Goal: Information Seeking & Learning: Learn about a topic

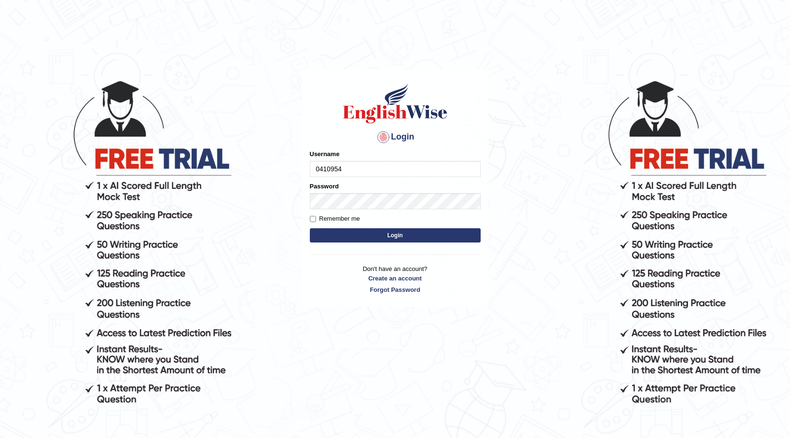
type input "0410954304"
click at [408, 237] on button "Login" at bounding box center [395, 235] width 171 height 14
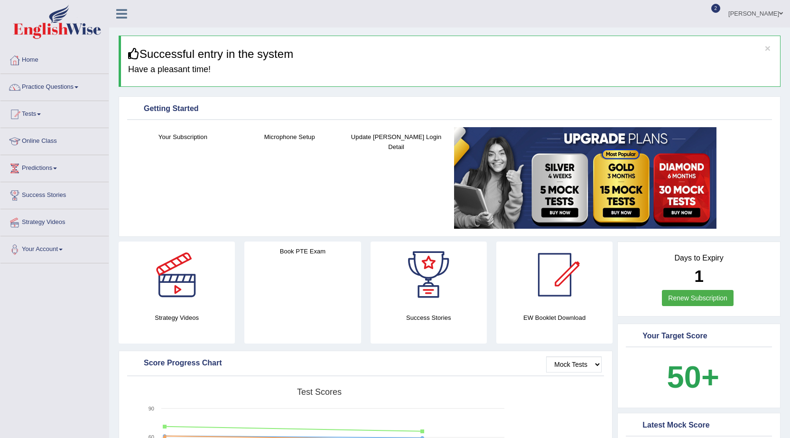
click at [37, 115] on link "Tests" at bounding box center [54, 113] width 108 height 24
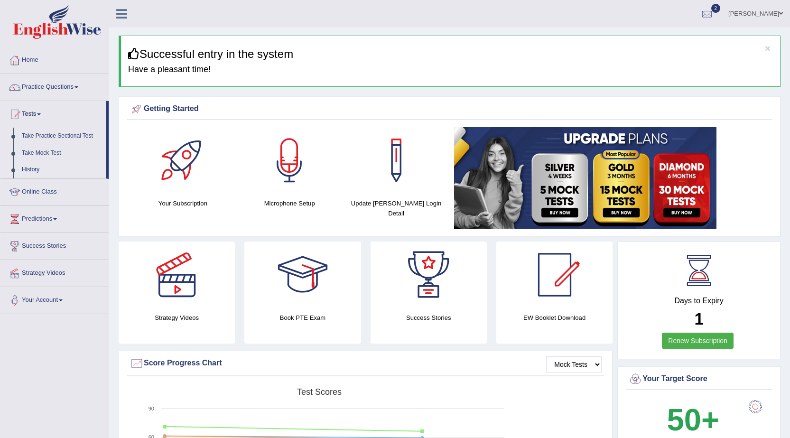
click at [32, 167] on link "History" at bounding box center [62, 169] width 89 height 17
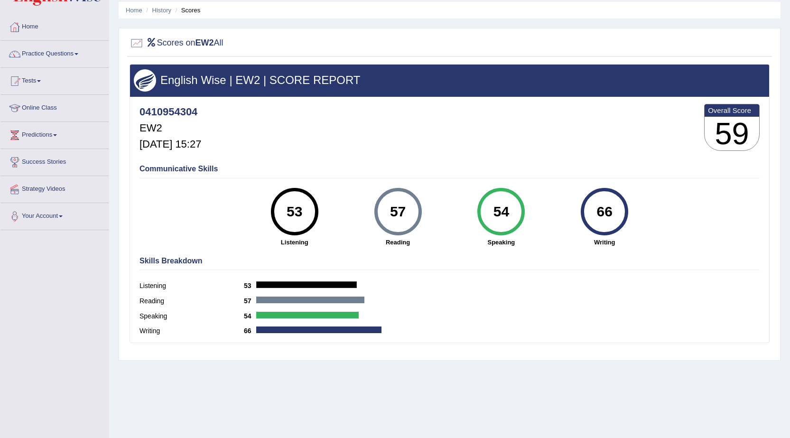
scroll to position [47, 0]
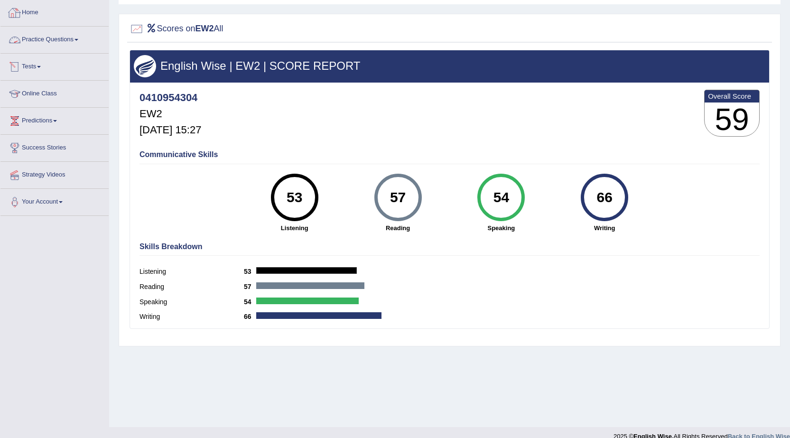
click at [41, 67] on span at bounding box center [39, 67] width 4 height 2
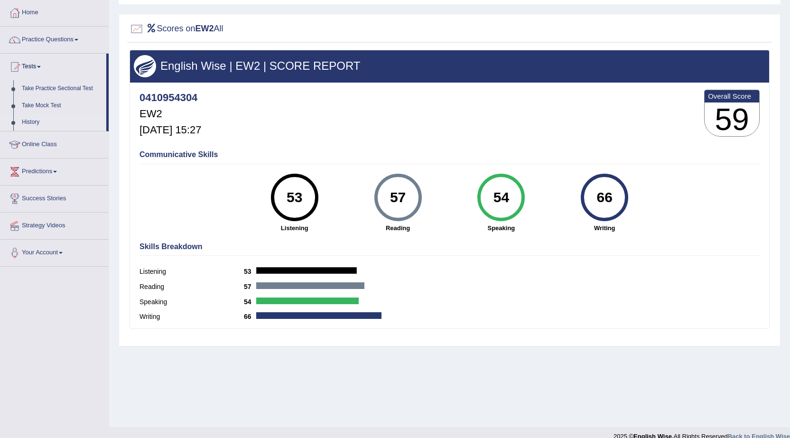
click at [31, 117] on link "History" at bounding box center [62, 122] width 89 height 17
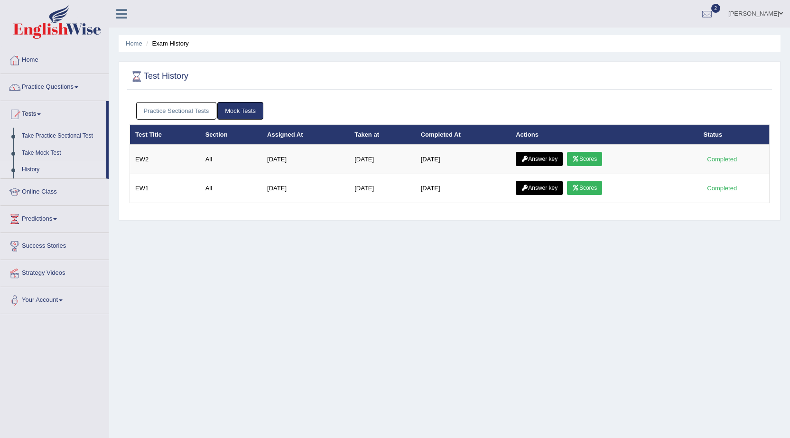
click at [578, 189] on icon at bounding box center [575, 188] width 7 height 6
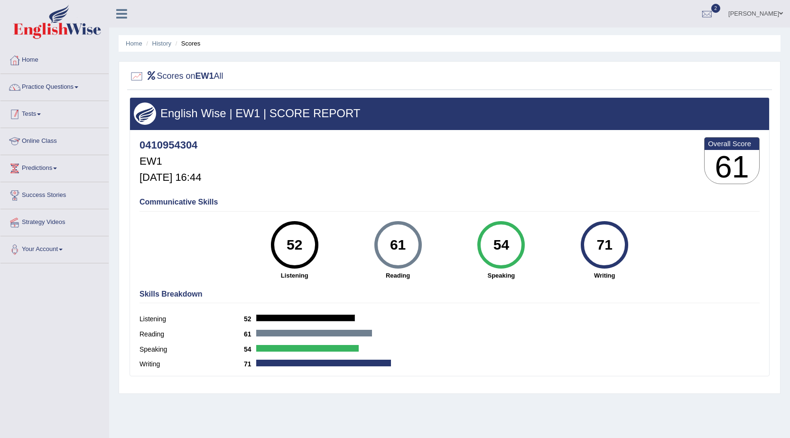
click at [41, 121] on link "Tests" at bounding box center [54, 113] width 108 height 24
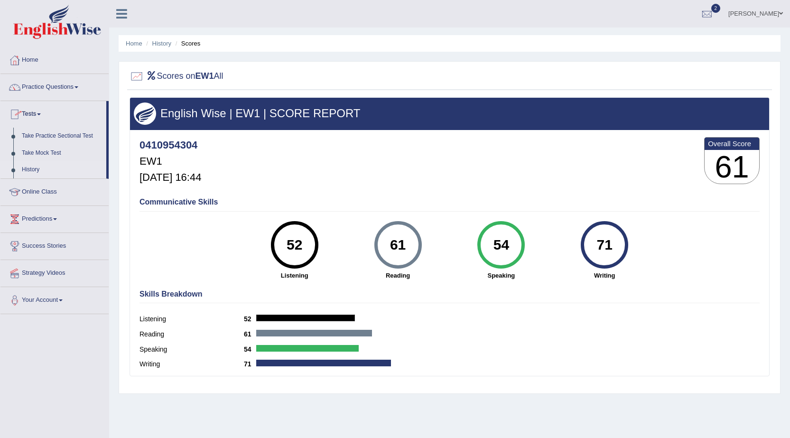
click at [38, 170] on link "History" at bounding box center [62, 169] width 89 height 17
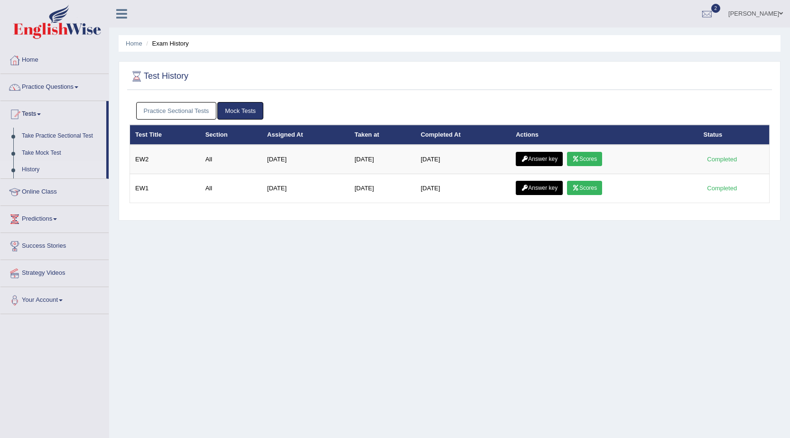
click at [571, 155] on link "Scores" at bounding box center [584, 159] width 35 height 14
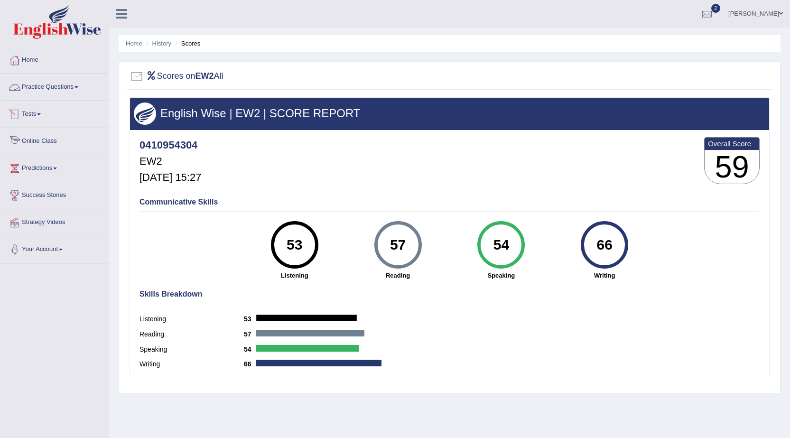
click at [34, 112] on link "Tests" at bounding box center [54, 113] width 108 height 24
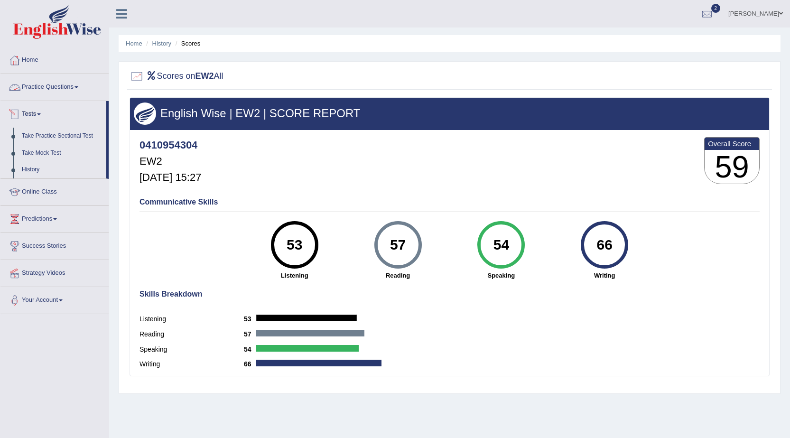
click at [39, 89] on link "Practice Questions" at bounding box center [54, 86] width 108 height 24
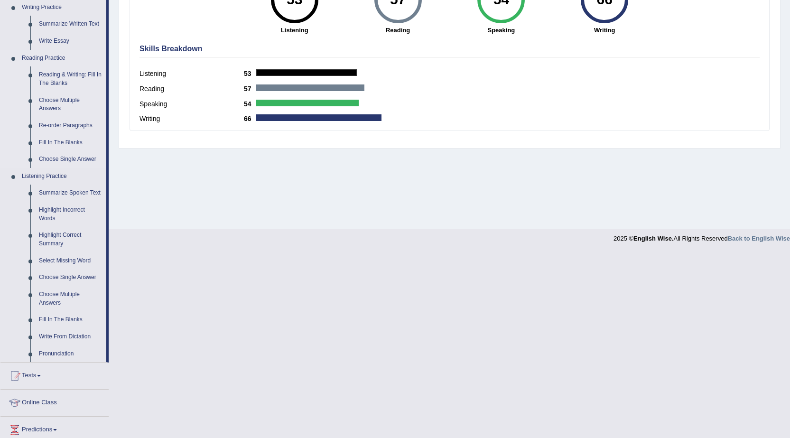
scroll to position [237, 0]
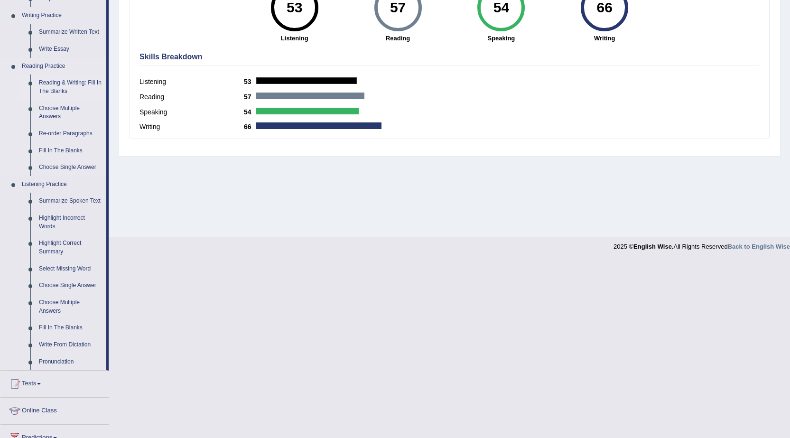
click at [70, 86] on link "Reading & Writing: Fill In The Blanks" at bounding box center [71, 87] width 72 height 25
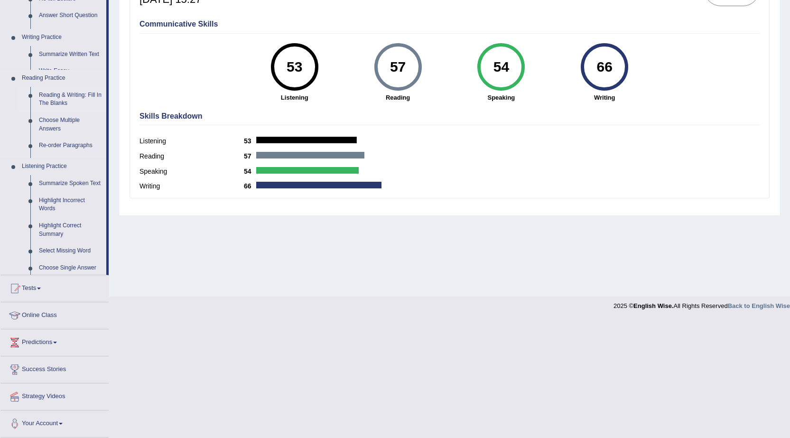
scroll to position [79, 0]
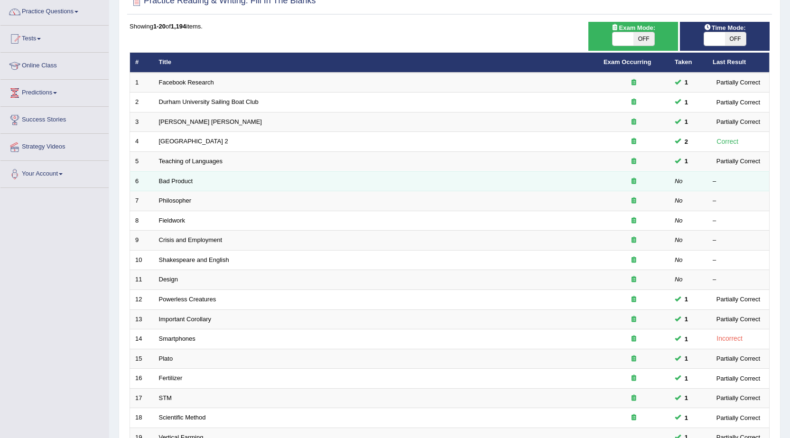
scroll to position [48, 0]
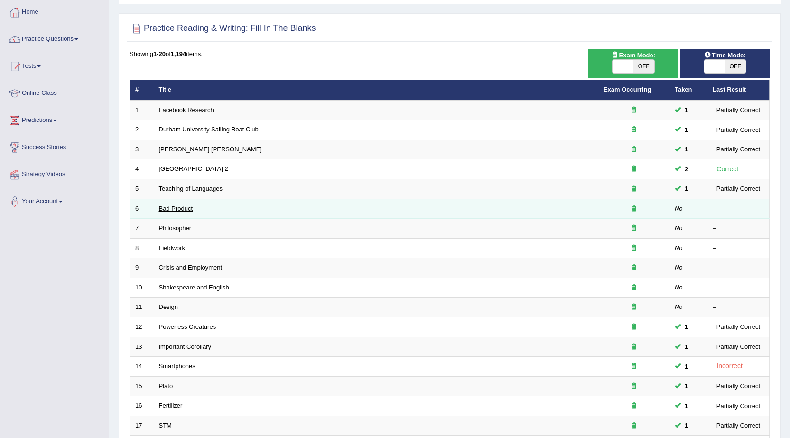
click at [191, 209] on link "Bad Product" at bounding box center [176, 208] width 34 height 7
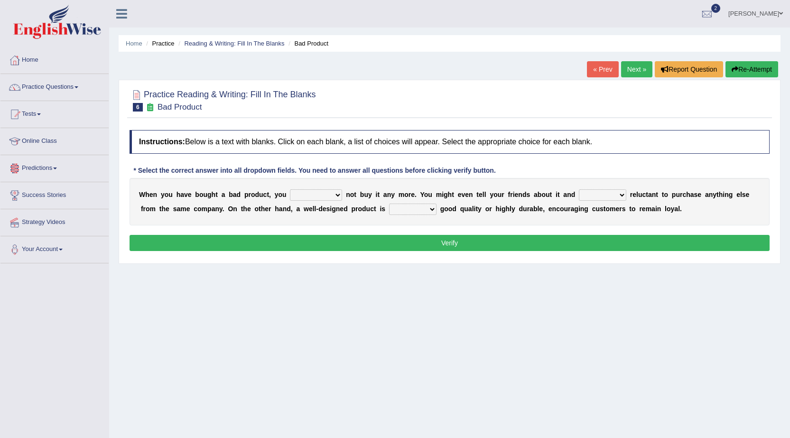
click at [47, 174] on link "Predictions" at bounding box center [54, 167] width 108 height 24
click at [50, 241] on link "Strategy Videos" at bounding box center [54, 238] width 108 height 24
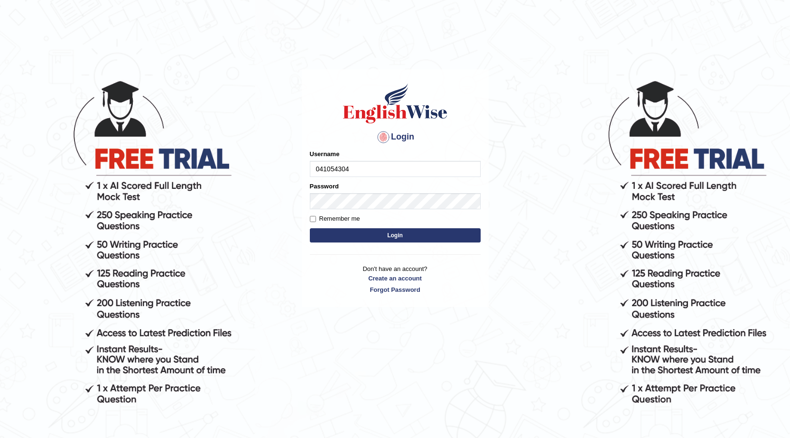
type input "041054304"
click at [448, 231] on button "Login" at bounding box center [395, 235] width 171 height 14
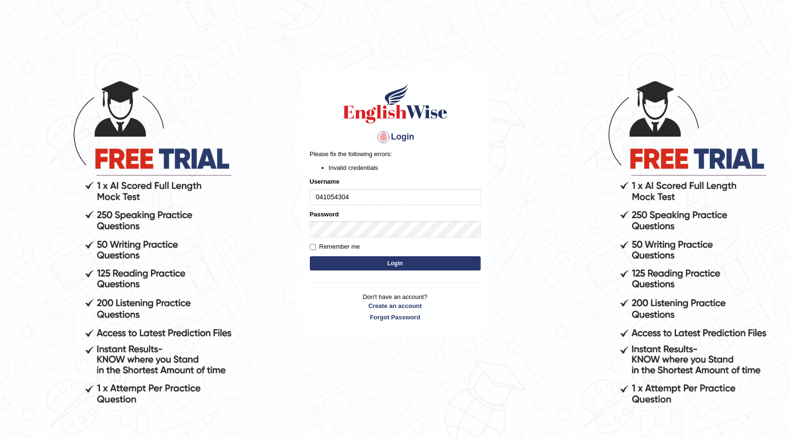
click at [413, 242] on div "Remember me" at bounding box center [395, 246] width 171 height 9
click at [418, 268] on button "Login" at bounding box center [395, 263] width 171 height 14
click at [358, 195] on input "041054304" at bounding box center [395, 197] width 171 height 16
type input "0"
type input "0410954304"
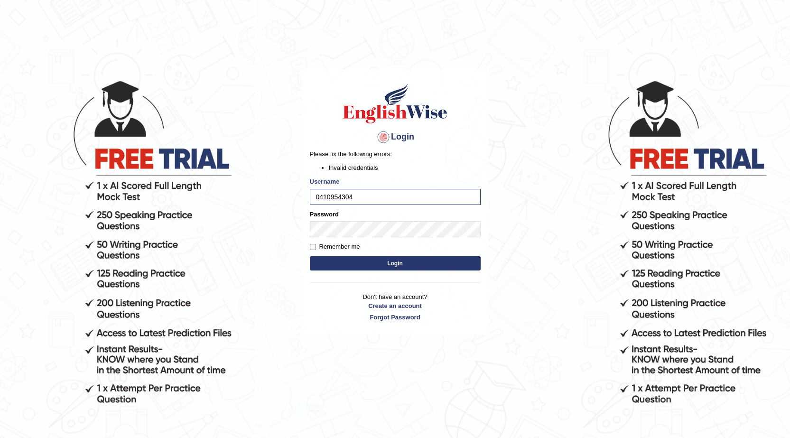
click at [404, 267] on button "Login" at bounding box center [395, 263] width 171 height 14
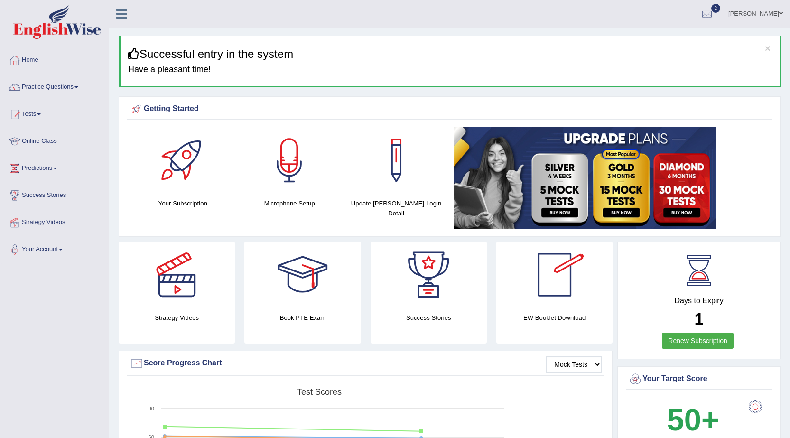
click at [552, 296] on div at bounding box center [555, 275] width 66 height 66
click at [547, 294] on div at bounding box center [555, 275] width 66 height 66
click at [577, 317] on h4 "EW Booklet Download" at bounding box center [554, 318] width 116 height 10
click at [545, 272] on div at bounding box center [555, 275] width 66 height 66
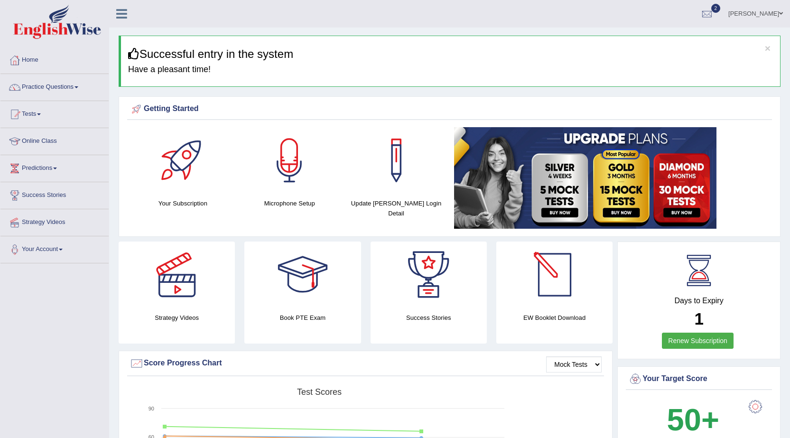
click at [549, 262] on div at bounding box center [555, 275] width 66 height 66
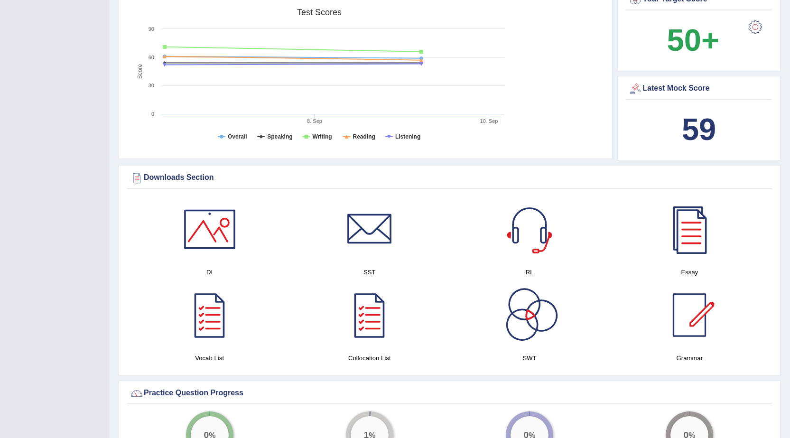
scroll to position [522, 0]
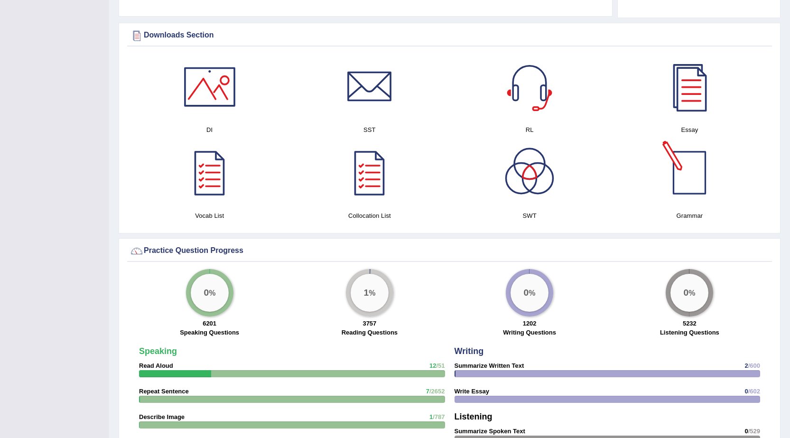
click at [680, 175] on div at bounding box center [689, 173] width 66 height 66
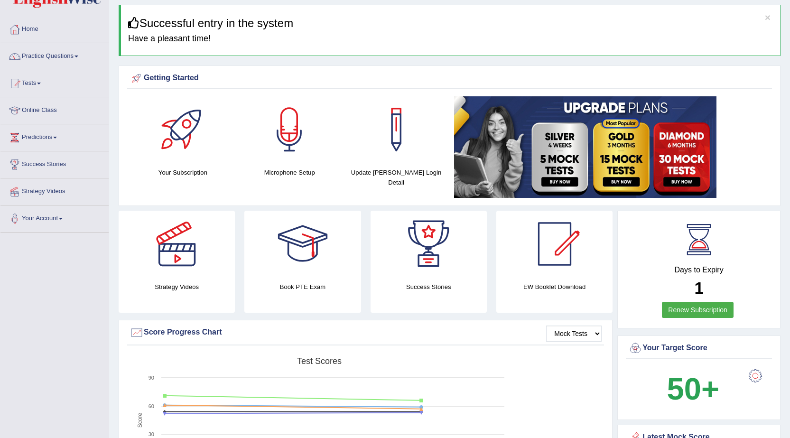
scroll to position [0, 0]
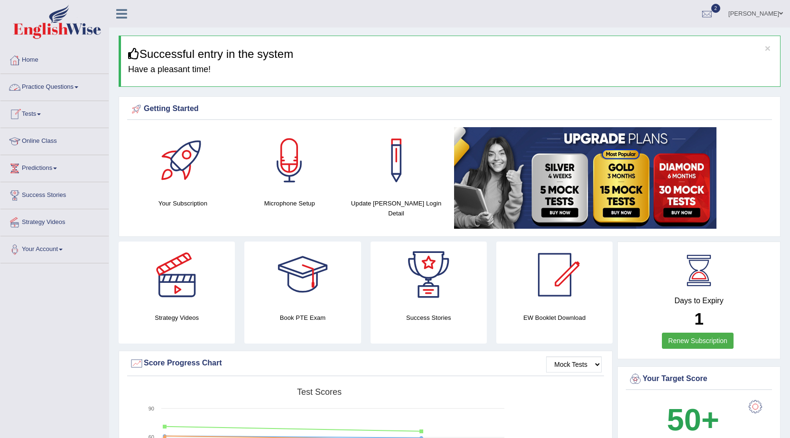
click at [58, 86] on link "Practice Questions" at bounding box center [54, 86] width 108 height 24
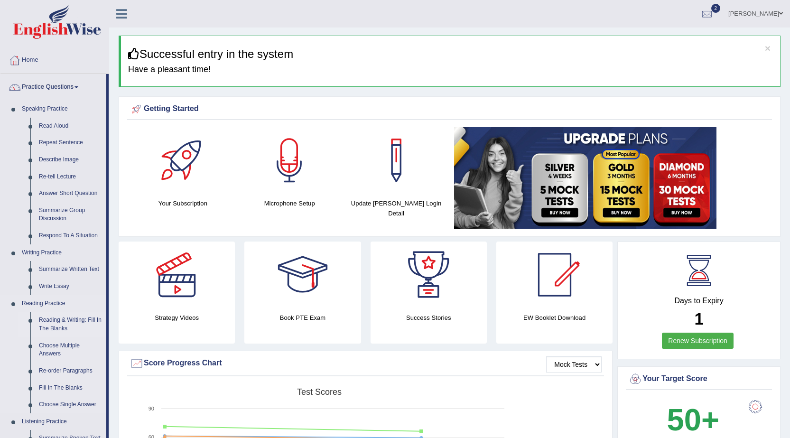
click at [81, 317] on link "Reading & Writing: Fill In The Blanks" at bounding box center [71, 324] width 72 height 25
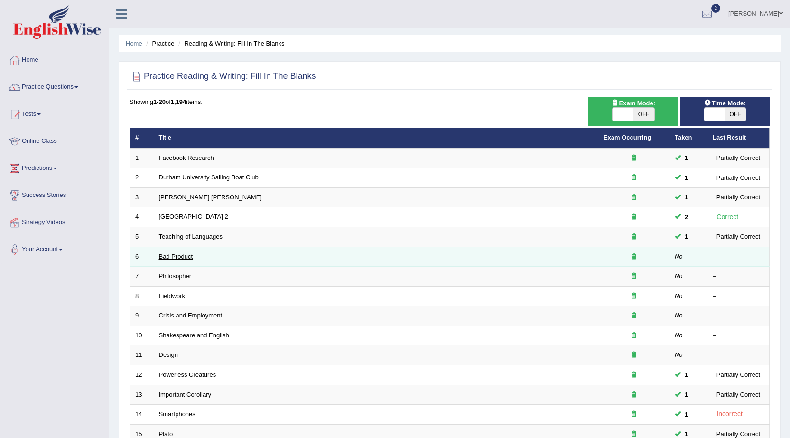
click at [164, 257] on link "Bad Product" at bounding box center [176, 256] width 34 height 7
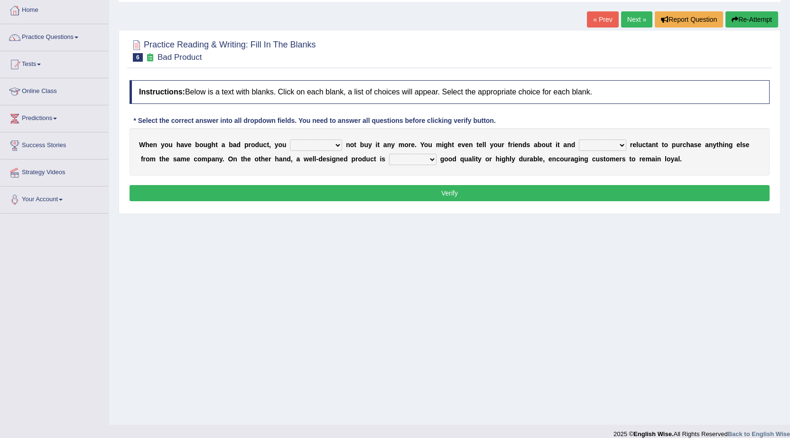
scroll to position [60, 0]
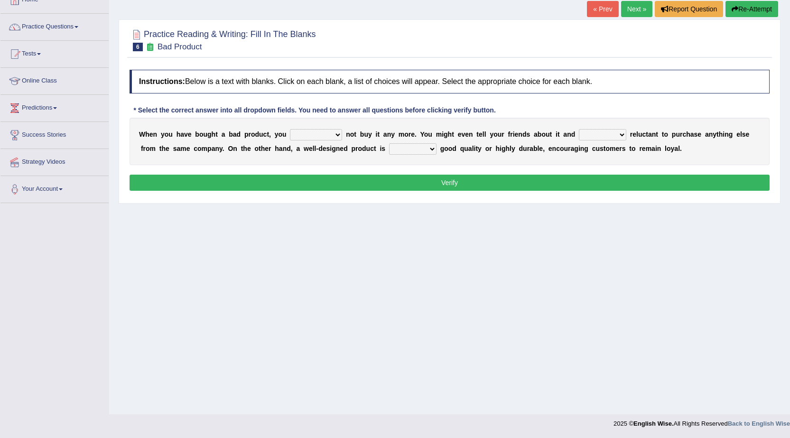
click at [668, 360] on div "Home Practice Reading & Writing: Fill In The Blanks Bad Product « Prev Next » R…" at bounding box center [449, 177] width 681 height 475
click at [759, 301] on div "Home Practice Reading & Writing: Fill In The Blanks Bad Product « Prev Next » R…" at bounding box center [449, 177] width 681 height 475
click at [66, 19] on link "Practice Questions" at bounding box center [54, 26] width 108 height 24
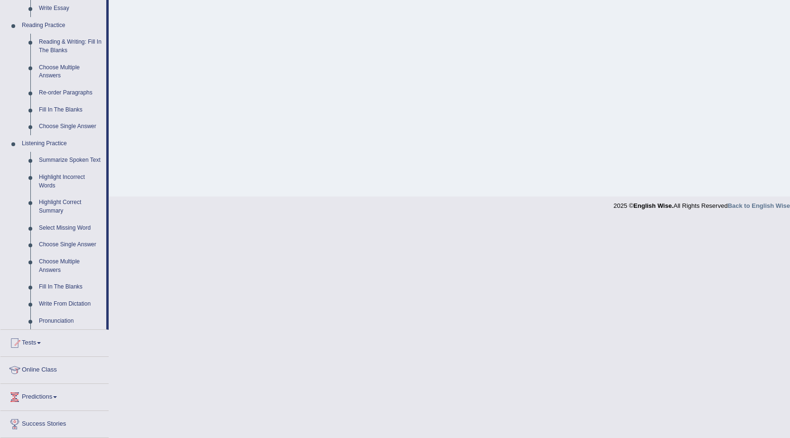
scroll to position [333, 0]
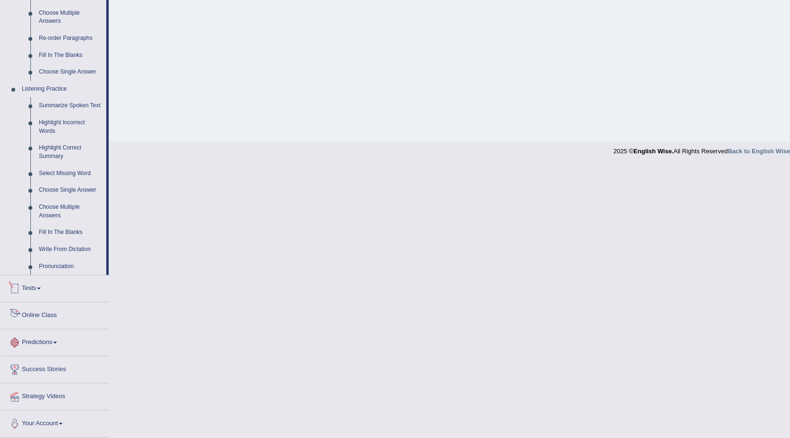
click at [46, 290] on link "Tests" at bounding box center [54, 287] width 108 height 24
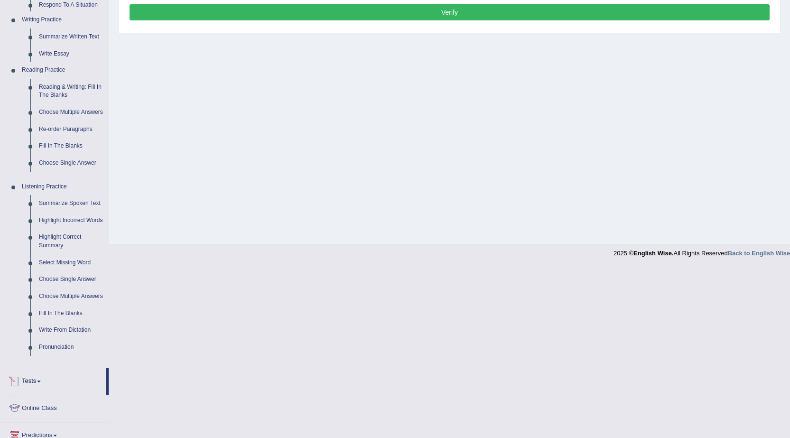
scroll to position [60, 0]
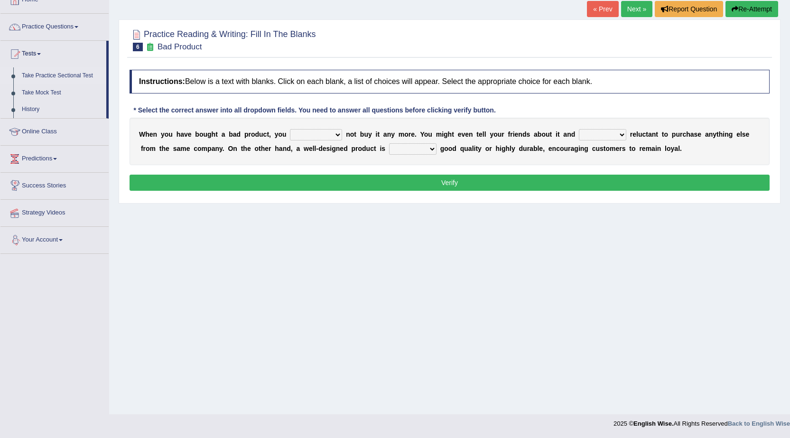
click at [71, 74] on link "Take Practice Sectional Test" at bounding box center [62, 75] width 89 height 17
